Goal: Task Accomplishment & Management: Complete application form

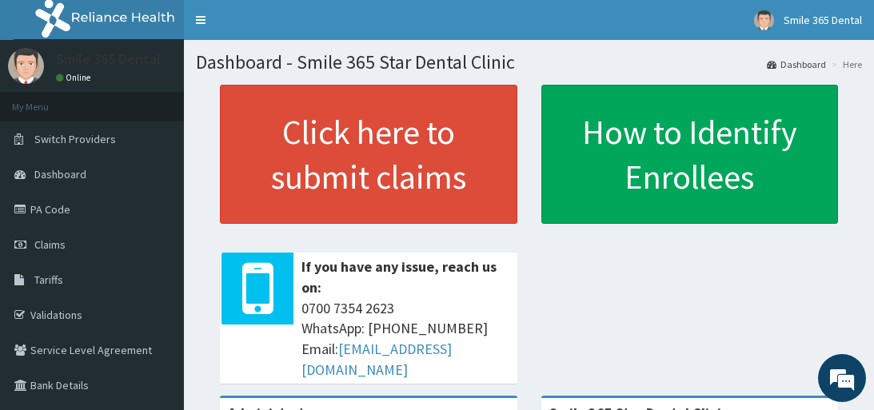
click at [863, 261] on html "RelianceHMO Provider Portal | Dashboard R EL Toggle navigation Smile 365 Dental…" at bounding box center [437, 393] width 874 height 786
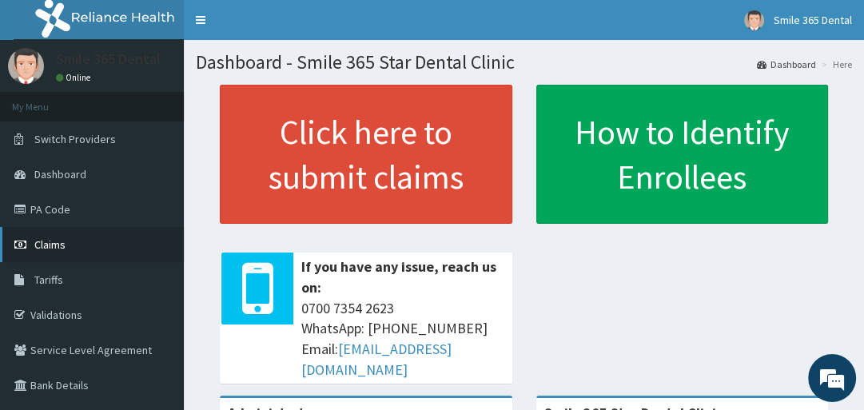
scroll to position [145, 0]
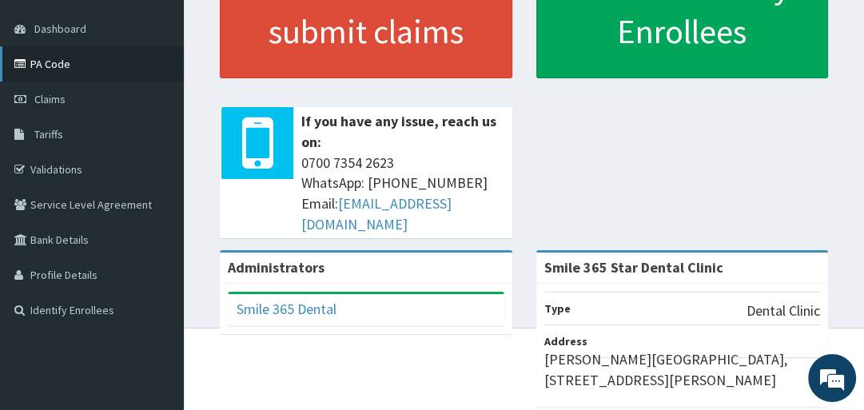
click at [58, 67] on link "PA Code" at bounding box center [92, 63] width 184 height 35
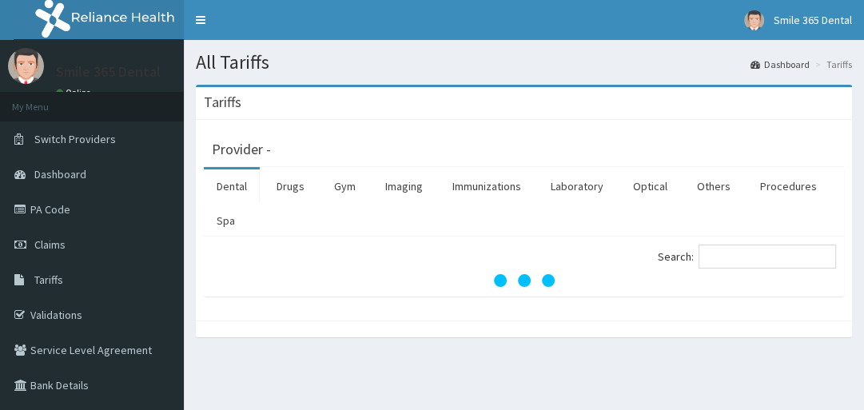
click at [245, 190] on link "Dental" at bounding box center [232, 186] width 56 height 34
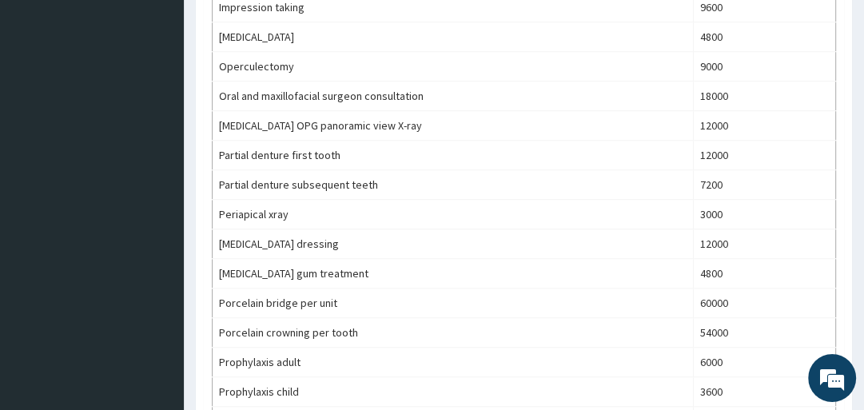
scroll to position [847, 0]
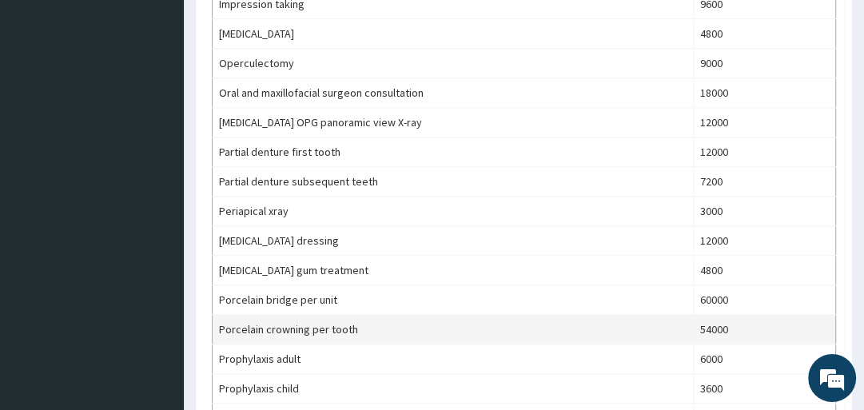
click at [384, 323] on td "Porcelain crowning per tooth" at bounding box center [453, 330] width 481 height 30
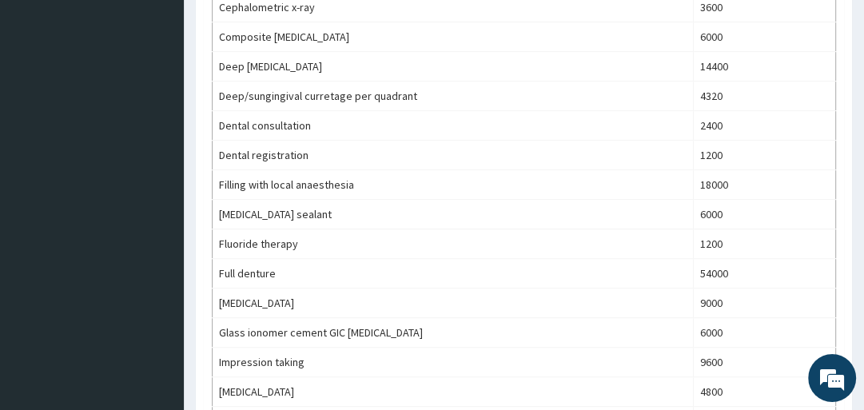
scroll to position [0, 0]
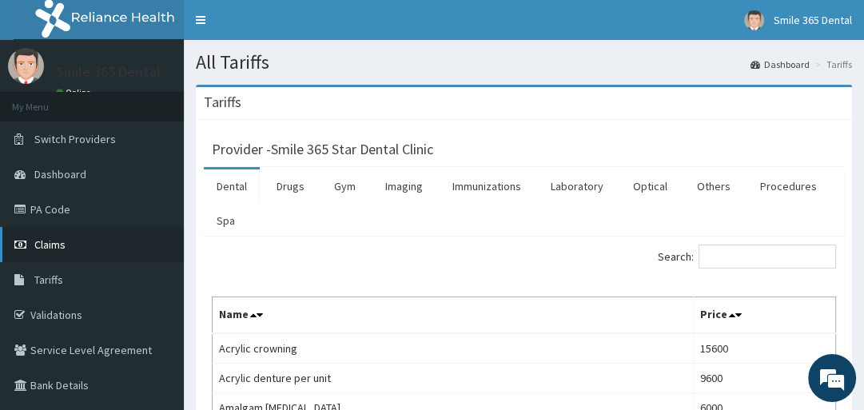
click at [74, 244] on link "Claims" at bounding box center [92, 244] width 184 height 35
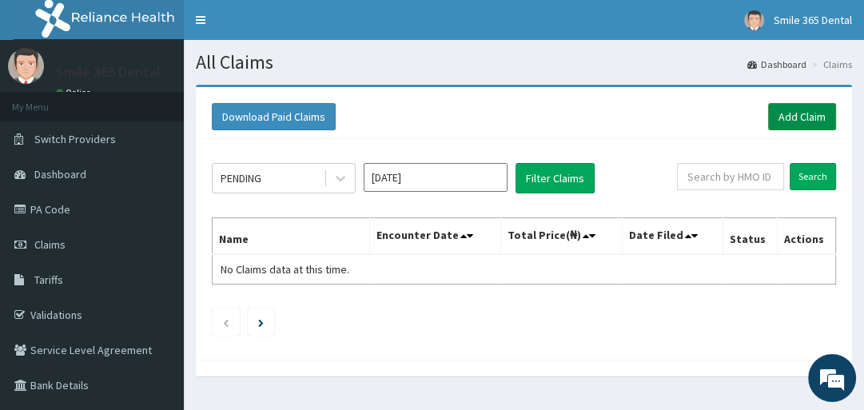
click at [813, 121] on link "Add Claim" at bounding box center [802, 116] width 68 height 27
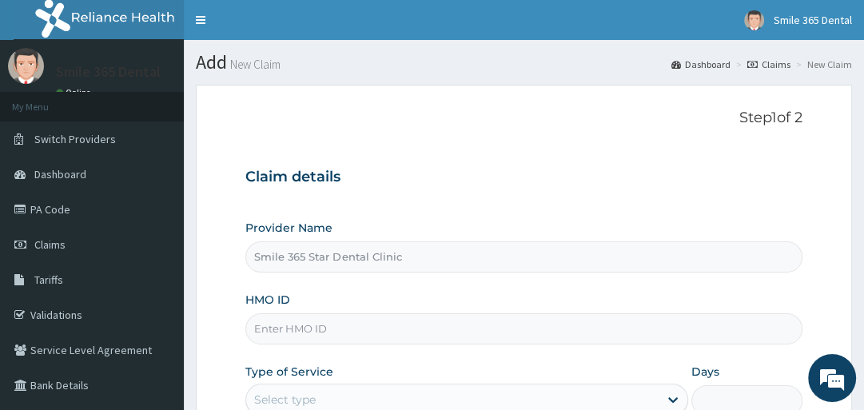
click at [324, 342] on input "HMO ID" at bounding box center [523, 328] width 556 height 31
paste input "RYO/10023/A"
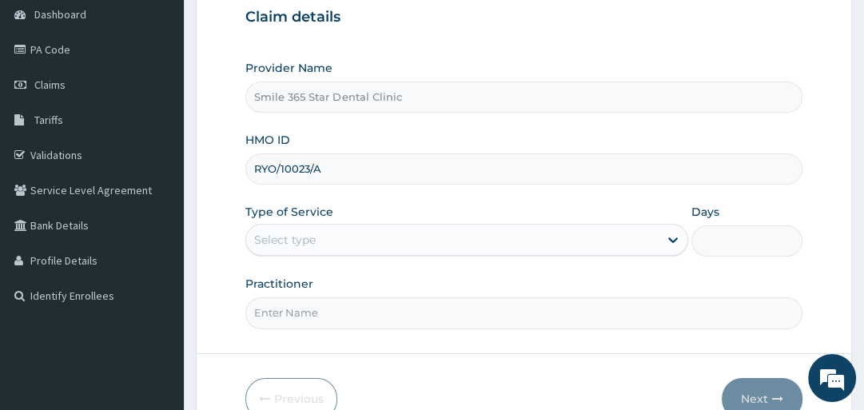
scroll to position [168, 0]
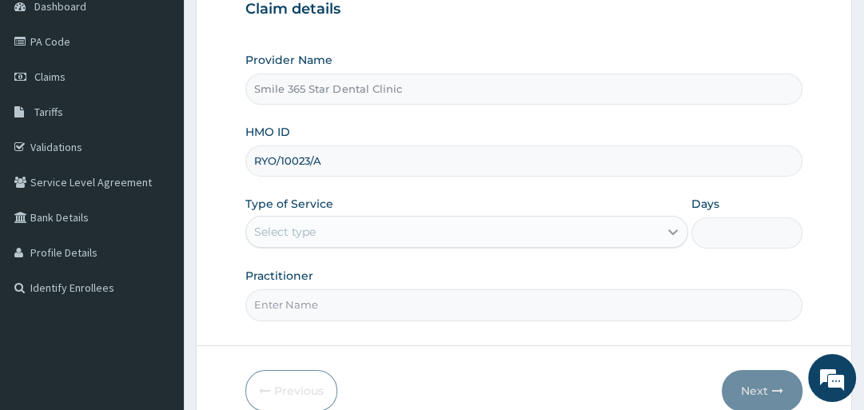
type input "RYO/10023/A"
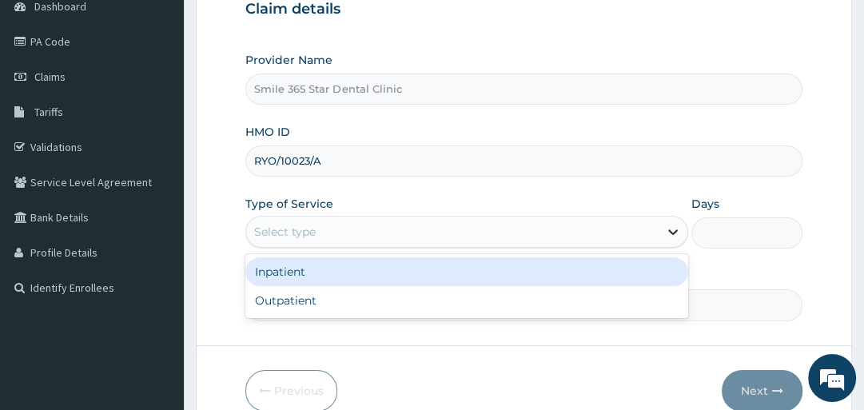
click at [665, 230] on icon at bounding box center [673, 232] width 16 height 16
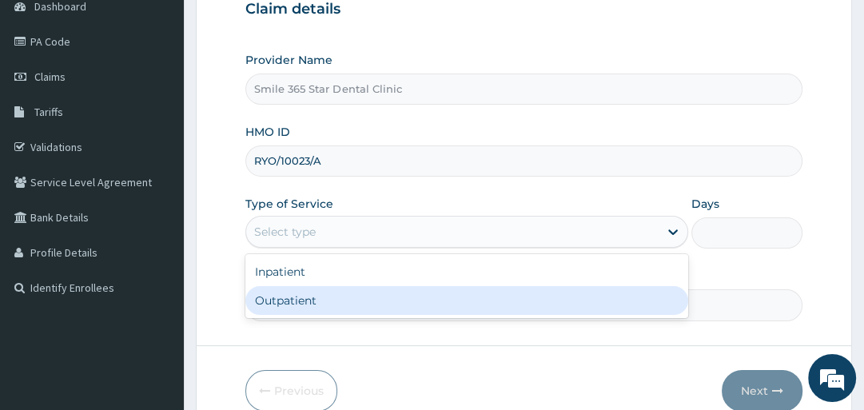
click at [540, 302] on div "Outpatient" at bounding box center [466, 300] width 443 height 29
type input "1"
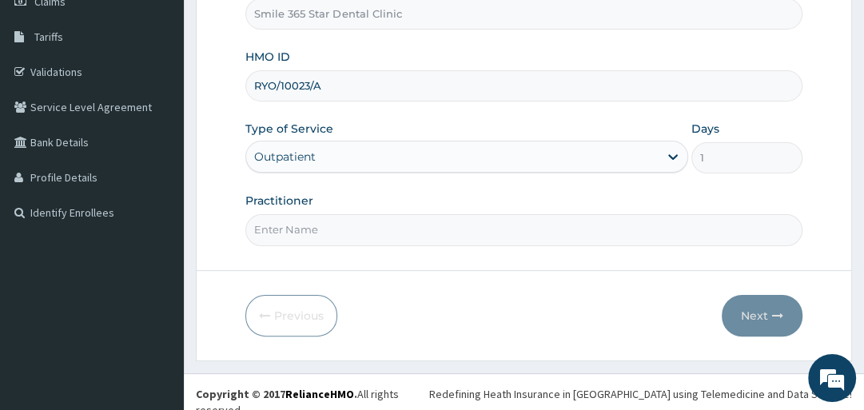
scroll to position [245, 0]
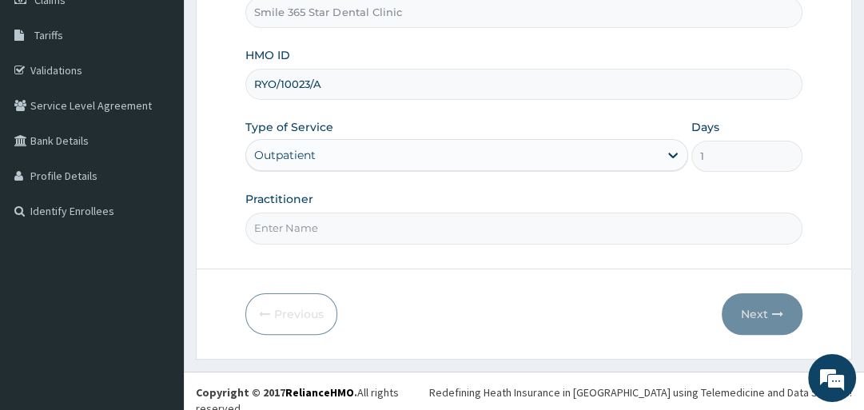
click at [553, 215] on input "Practitioner" at bounding box center [523, 228] width 556 height 31
type input "[PERSON_NAME]"
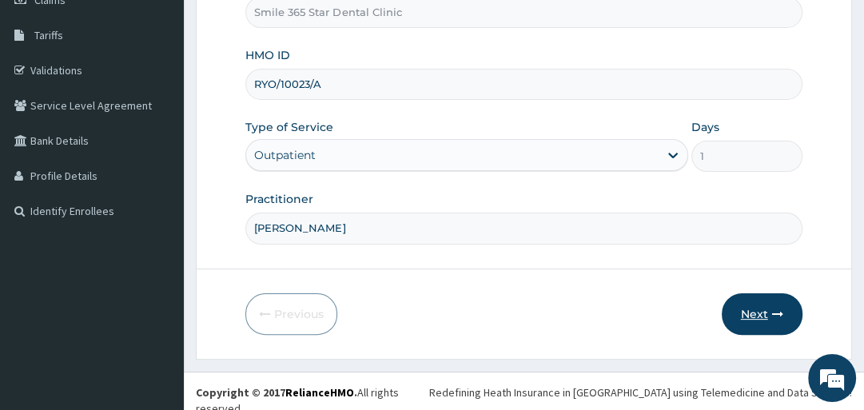
click at [779, 317] on icon "button" at bounding box center [777, 314] width 11 height 11
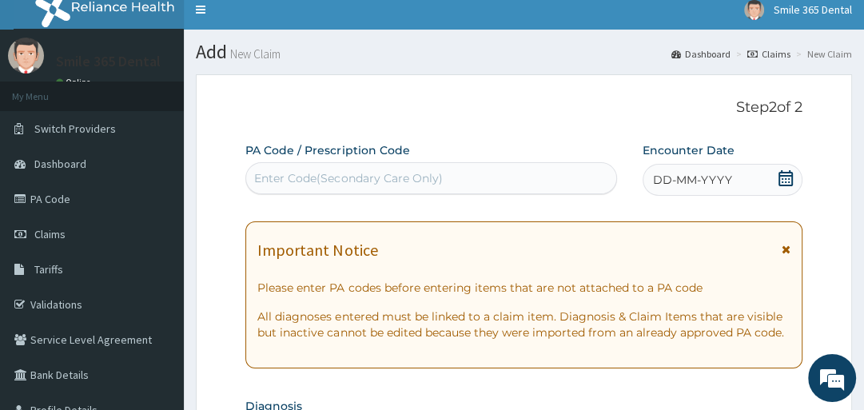
scroll to position [14, 0]
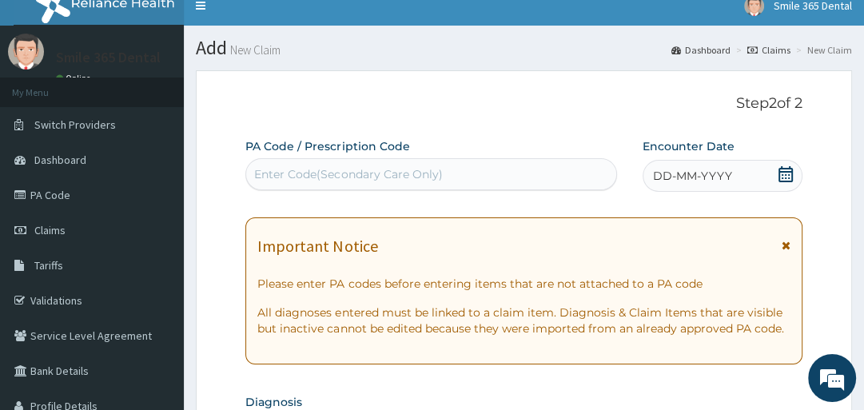
click at [502, 169] on div "Enter Code(Secondary Care Only)" at bounding box center [431, 174] width 370 height 26
paste input "PA/48F9E8"
type input "PA/48F9E8"
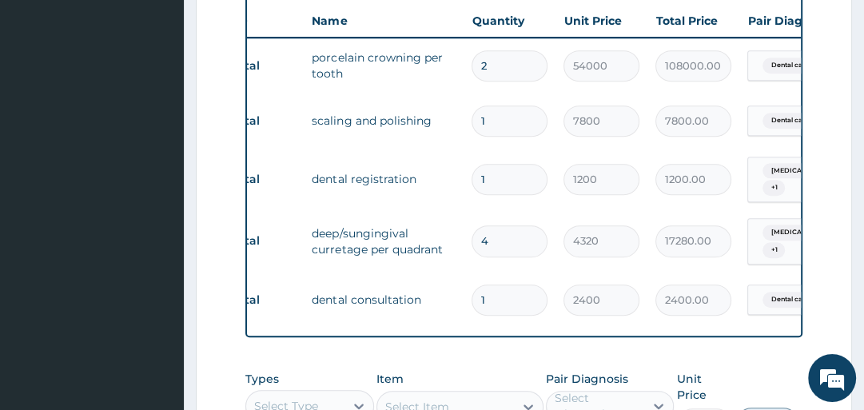
scroll to position [0, 0]
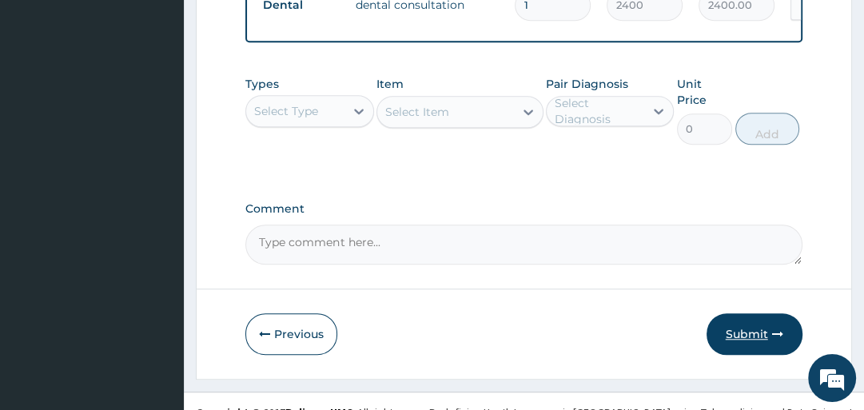
click at [726, 334] on button "Submit" at bounding box center [755, 334] width 96 height 42
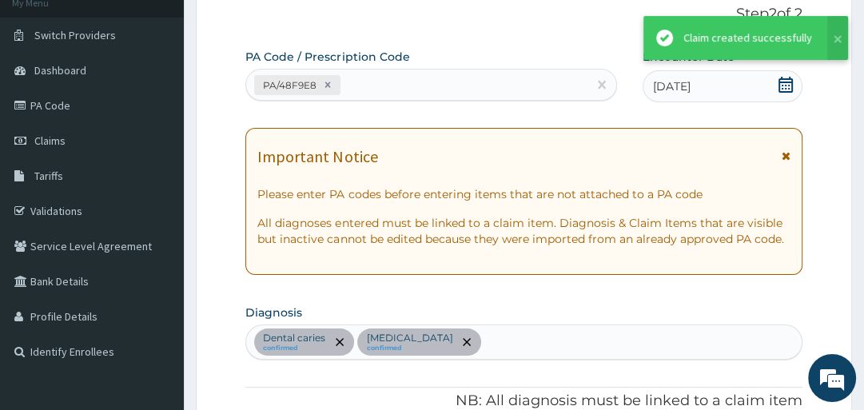
scroll to position [894, 0]
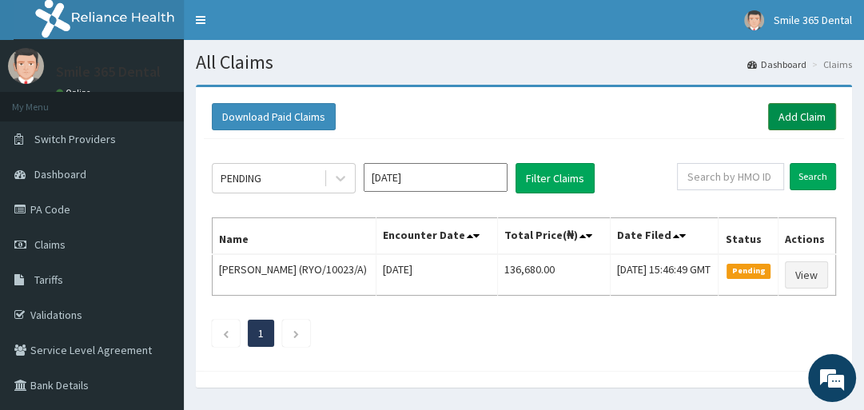
click at [790, 122] on link "Add Claim" at bounding box center [802, 116] width 68 height 27
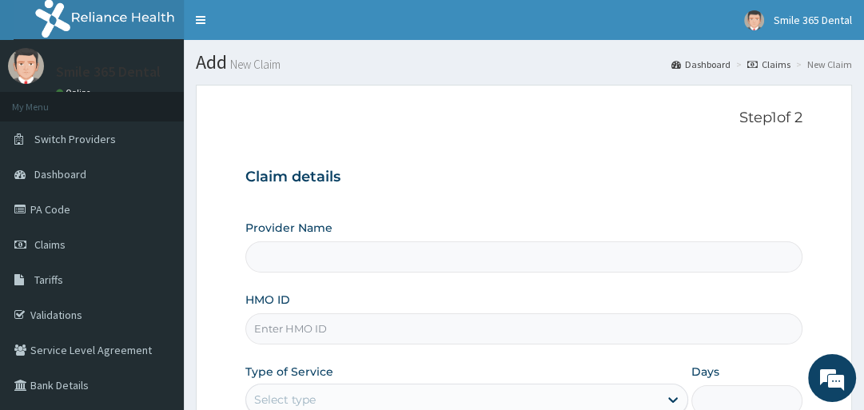
type input "Smile 365 Star Dental Clinic"
click at [472, 331] on input "HMO ID" at bounding box center [523, 328] width 556 height 31
paste input "RYO/10018/A"
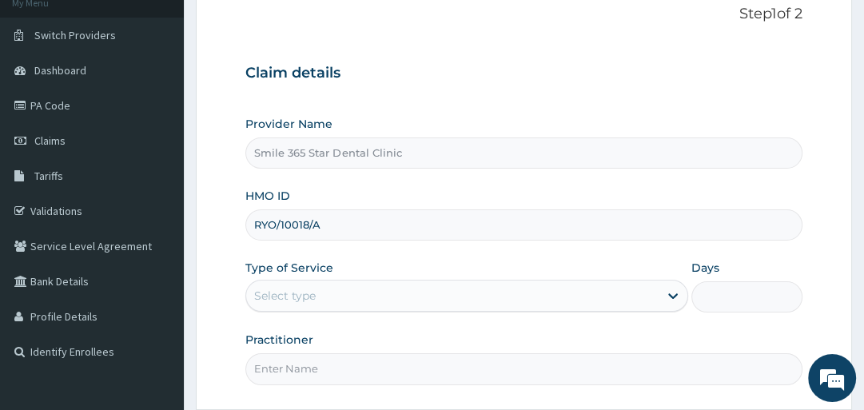
scroll to position [107, 0]
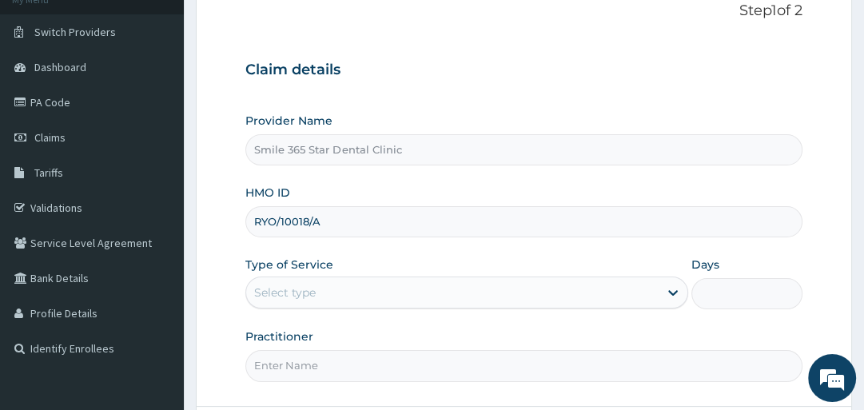
type input "RYO/10018/A"
click at [601, 285] on div "Select type" at bounding box center [452, 293] width 412 height 26
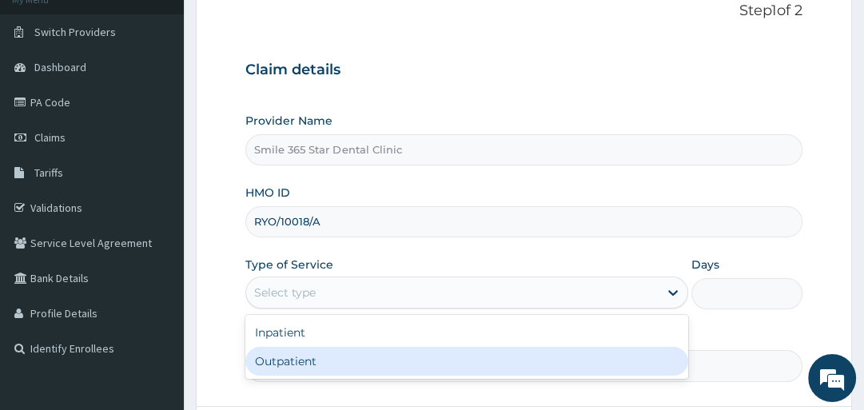
click at [449, 360] on div "Outpatient" at bounding box center [466, 361] width 443 height 29
type input "1"
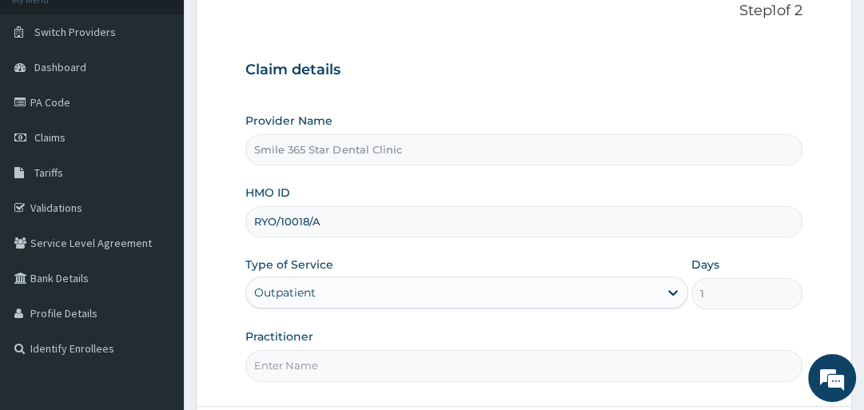
click at [640, 359] on input "Practitioner" at bounding box center [523, 365] width 556 height 31
type input "[PERSON_NAME]"
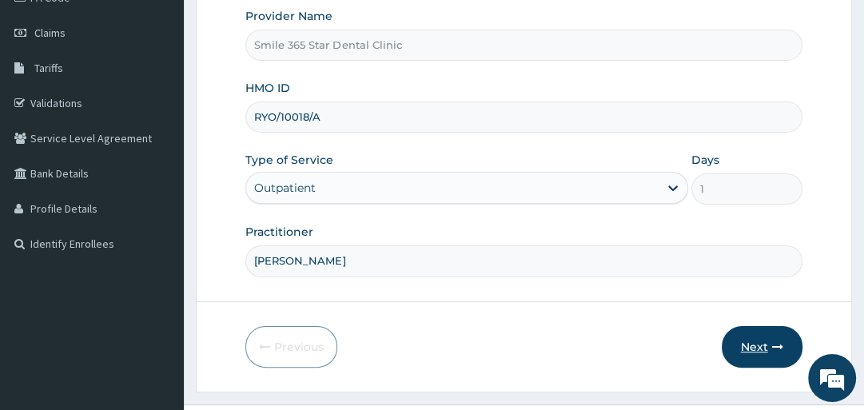
scroll to position [214, 0]
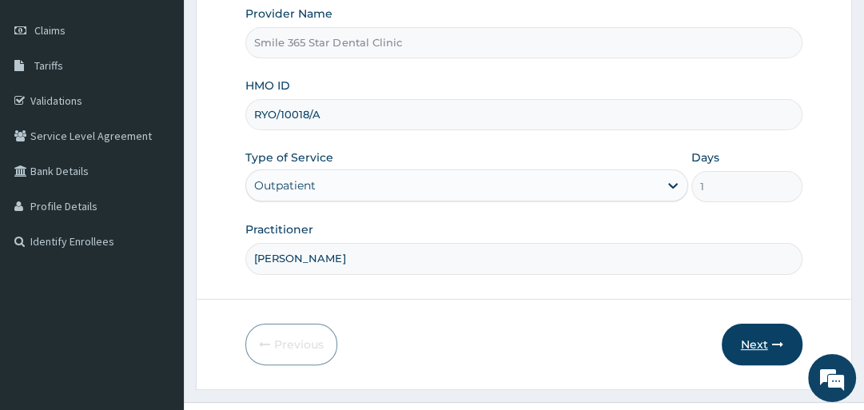
click at [759, 336] on button "Next" at bounding box center [762, 345] width 81 height 42
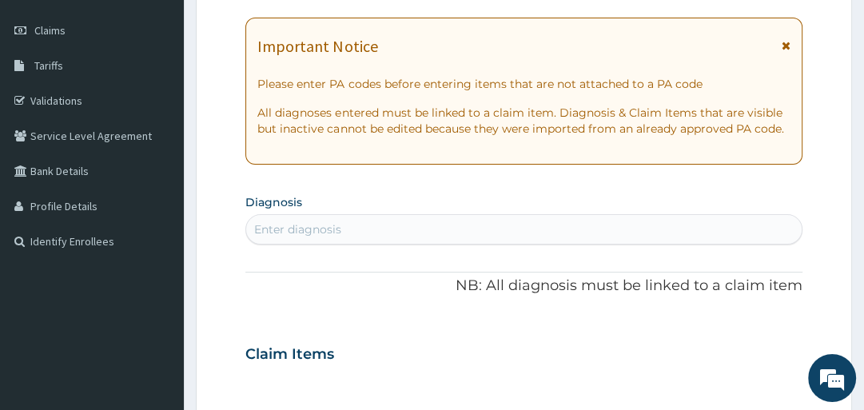
click at [435, 228] on div "Enter diagnosis" at bounding box center [523, 230] width 555 height 26
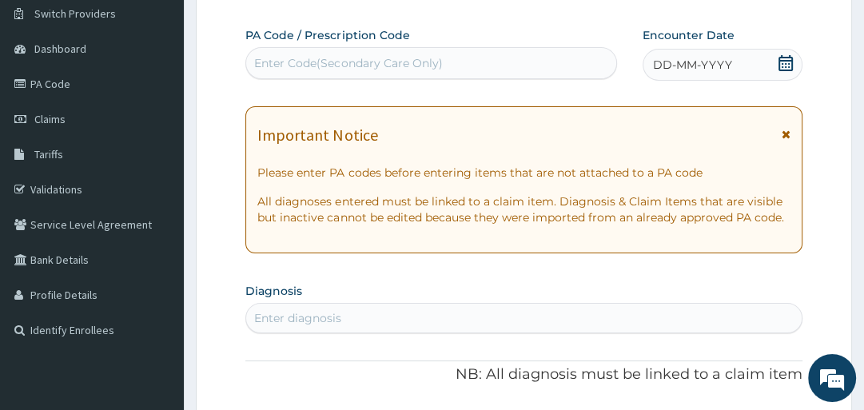
scroll to position [110, 0]
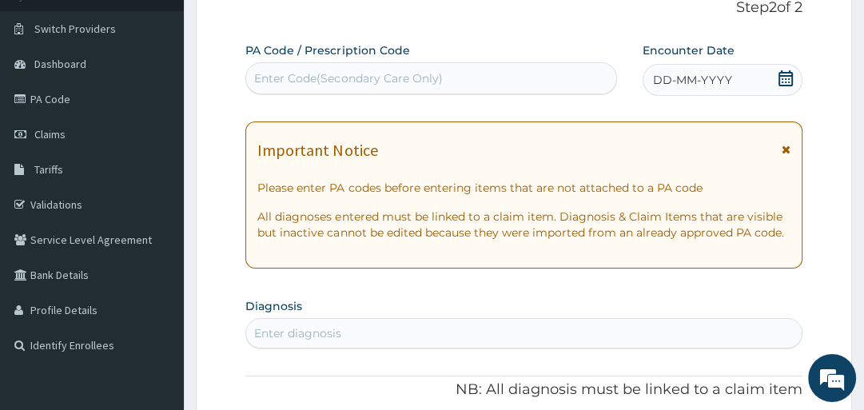
click at [527, 74] on div "Enter Code(Secondary Care Only)" at bounding box center [431, 79] width 370 height 26
paste input "RYO/10018/A"
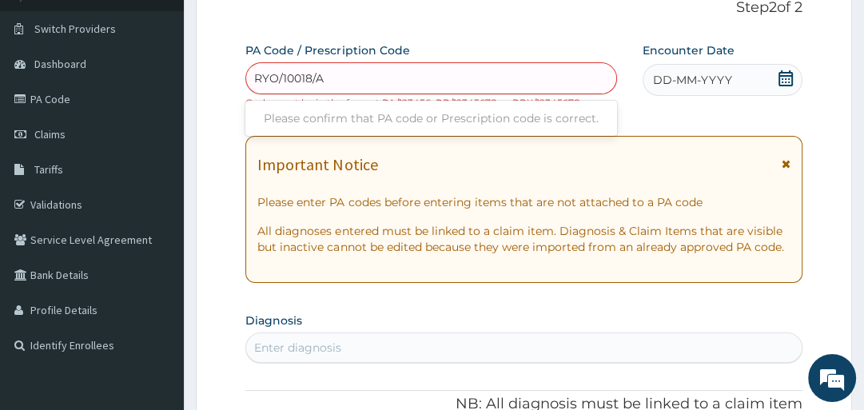
type input "RYO/10018/A"
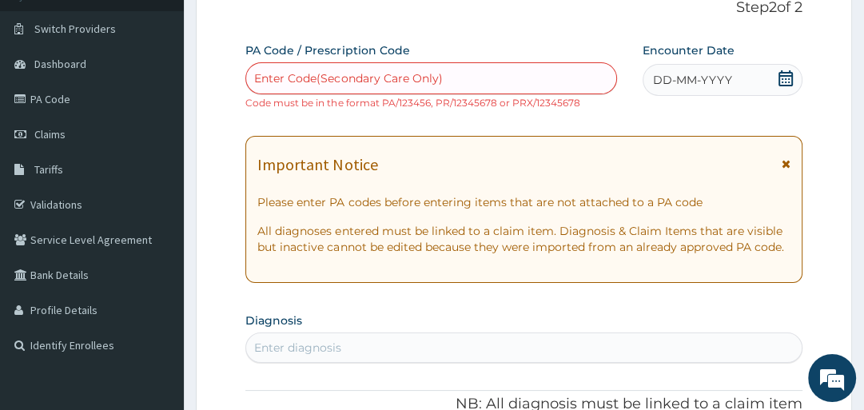
click at [387, 78] on div "Enter Code(Secondary Care Only)" at bounding box center [348, 78] width 188 height 16
paste input "PA/4BFBFE"
type input "PA/4BFBFE"
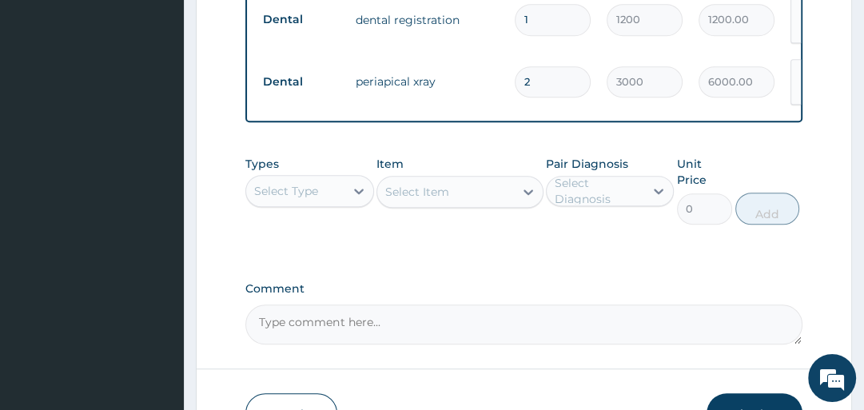
scroll to position [922, 0]
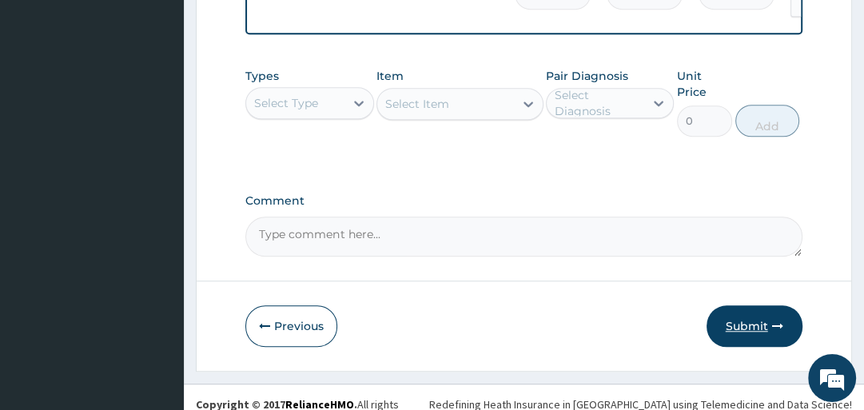
click at [723, 317] on button "Submit" at bounding box center [755, 326] width 96 height 42
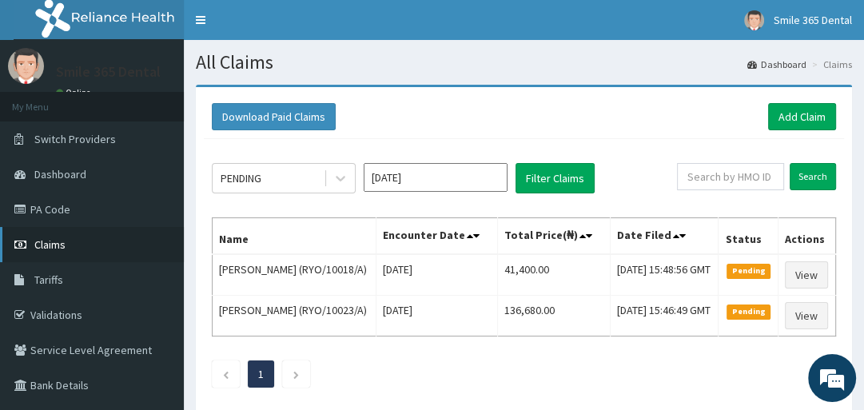
click at [81, 241] on link "Claims" at bounding box center [92, 244] width 184 height 35
click at [54, 205] on link "PA Code" at bounding box center [92, 209] width 184 height 35
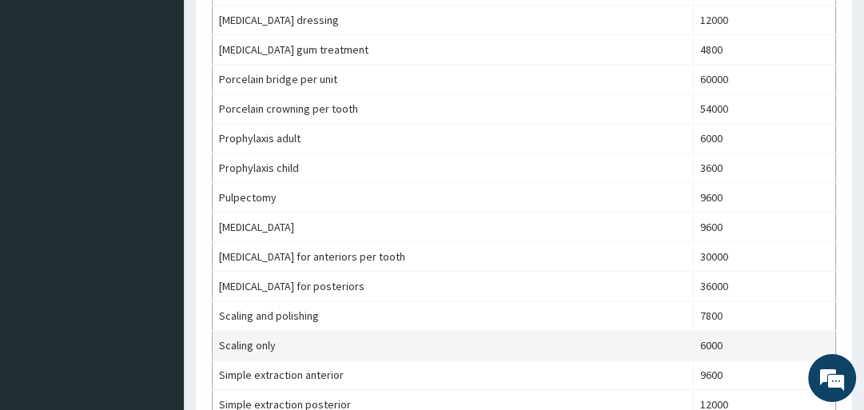
scroll to position [1061, 0]
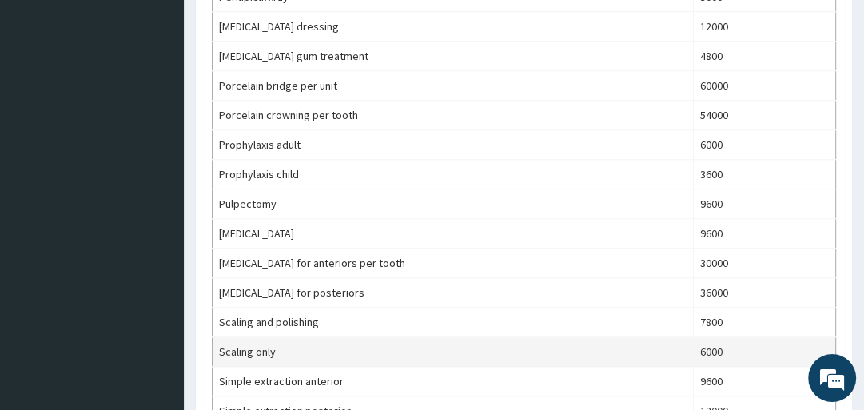
drag, startPoint x: 870, startPoint y: 89, endPoint x: 826, endPoint y: 329, distance: 244.7
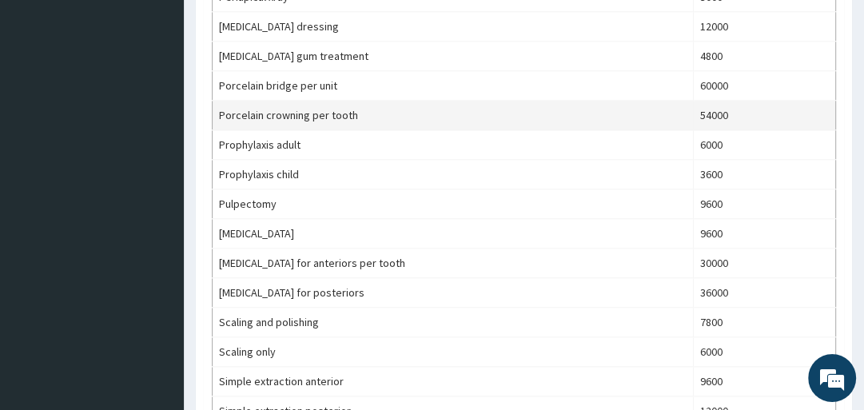
scroll to position [0, 0]
